Goal: Navigation & Orientation: Go to known website

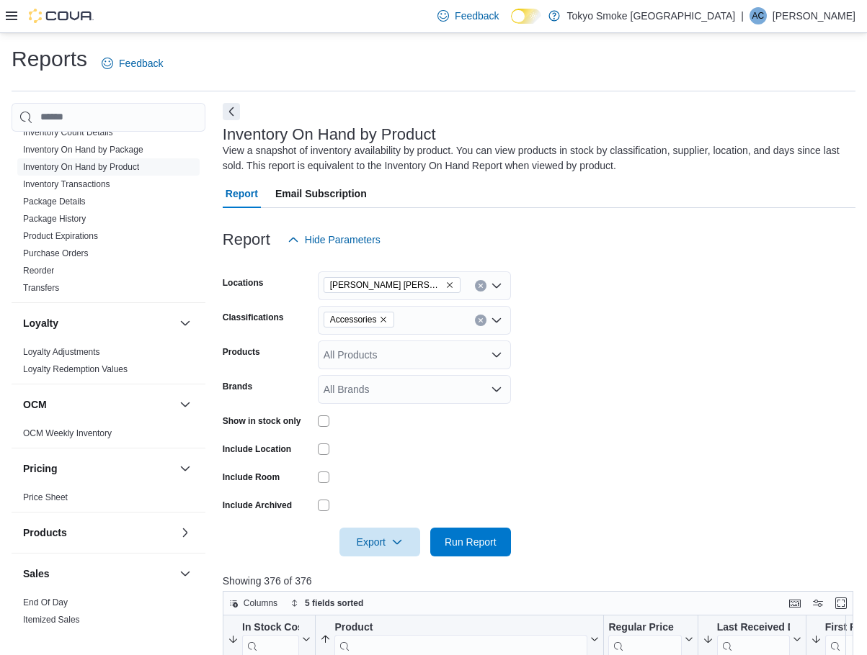
click at [9, 22] on icon at bounding box center [12, 16] width 12 height 12
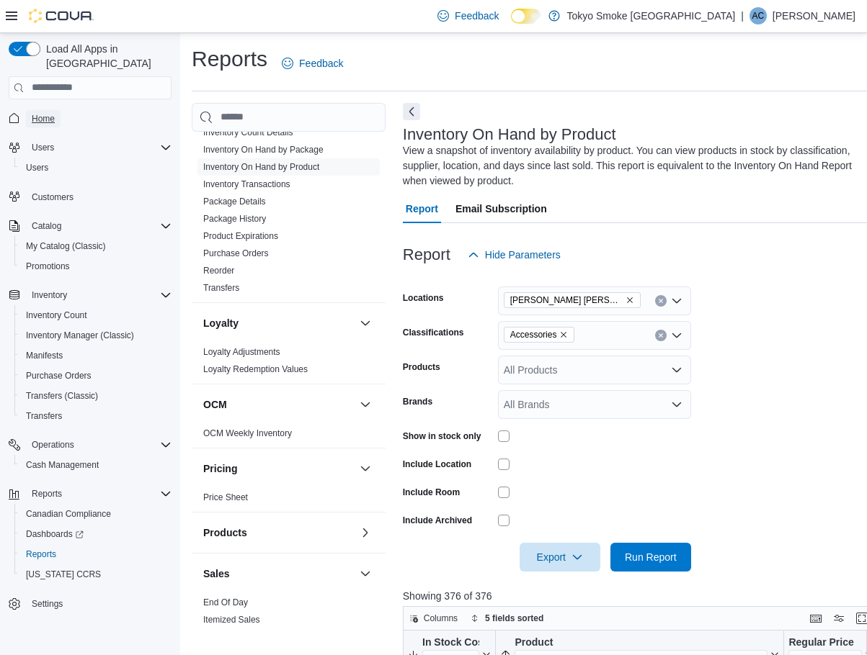
click at [54, 113] on span "Home" at bounding box center [43, 119] width 23 height 12
